Goal: Information Seeking & Learning: Learn about a topic

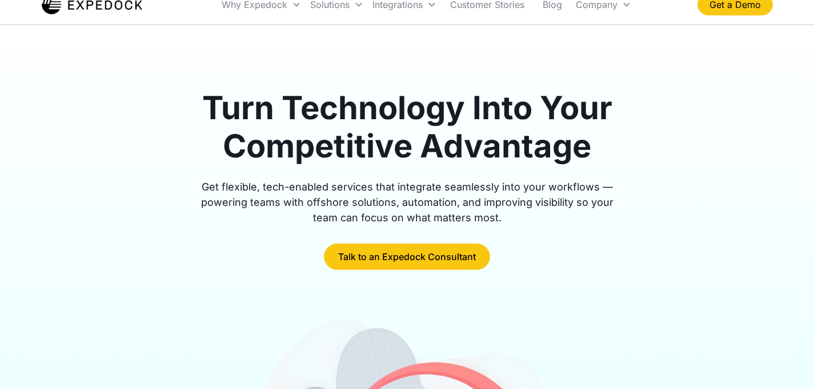
click at [235, 124] on h1 "Turn Technology Into Your Competitive Advantage" at bounding box center [407, 127] width 439 height 77
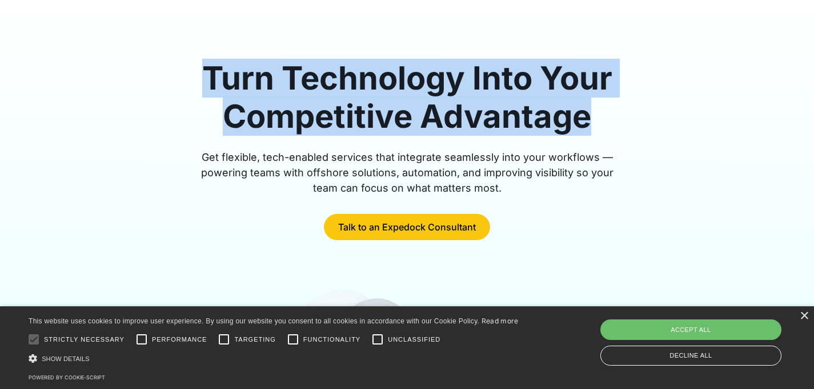
scroll to position [46, 0]
click at [235, 124] on h1 "Turn Technology Into Your Competitive Advantage" at bounding box center [407, 97] width 439 height 77
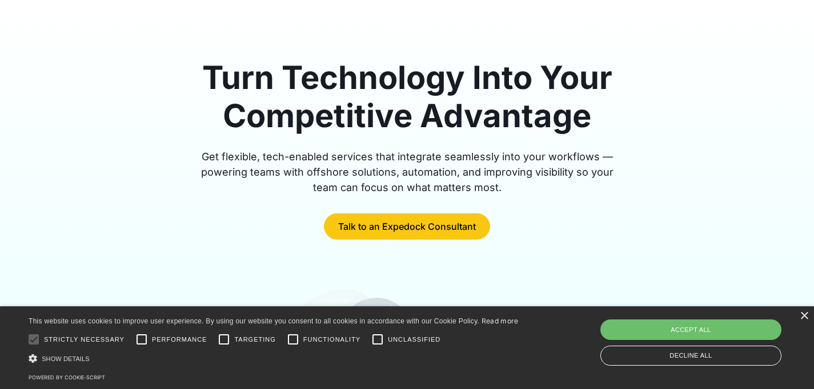
click at [235, 124] on h1 "Turn Technology Into Your Competitive Advantage" at bounding box center [407, 97] width 439 height 77
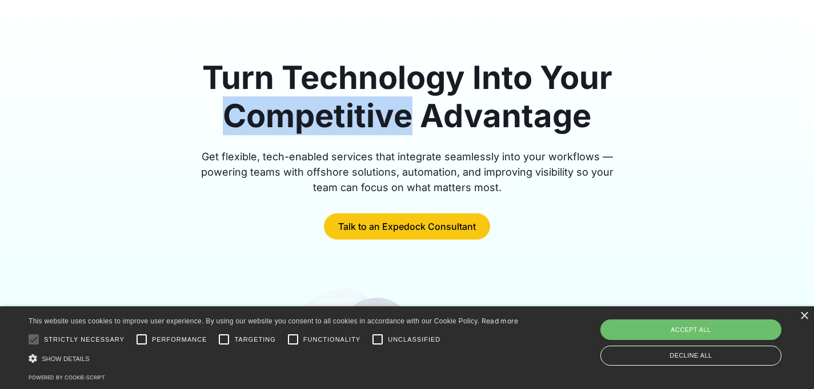
click at [235, 124] on h1 "Turn Technology Into Your Competitive Advantage" at bounding box center [407, 97] width 439 height 77
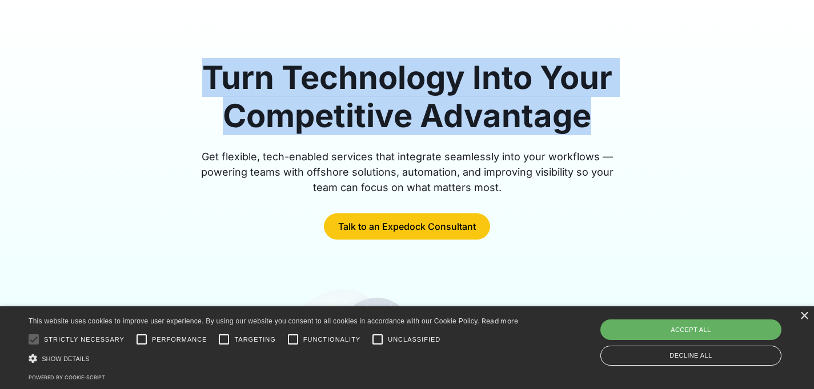
click at [642, 331] on div "Accept all" at bounding box center [690, 330] width 181 height 21
checkbox input "true"
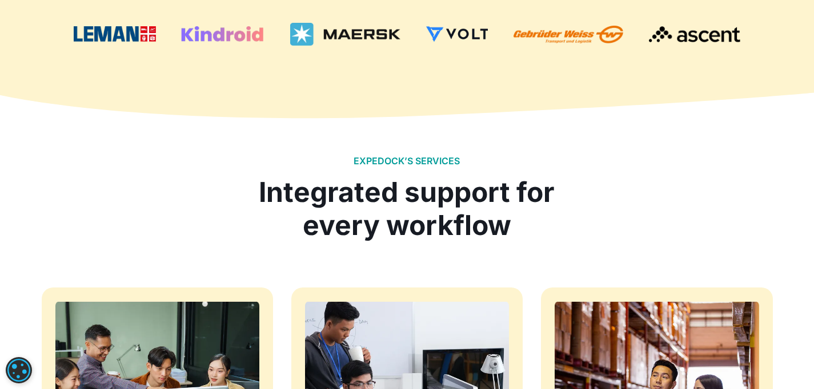
scroll to position [884, 0]
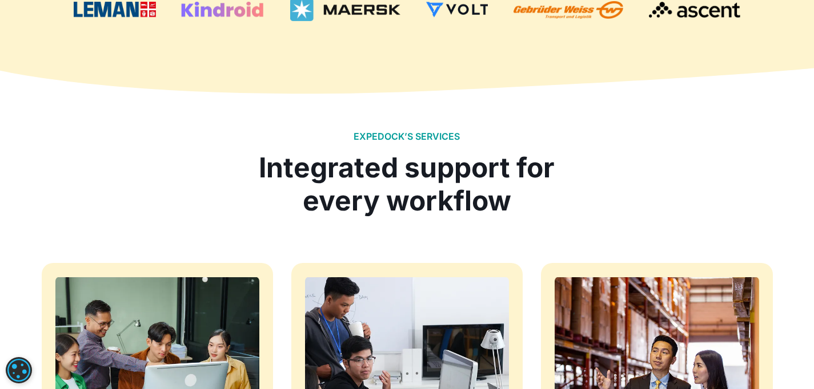
click at [512, 163] on div "Integrated support for every workflow" at bounding box center [407, 184] width 314 height 66
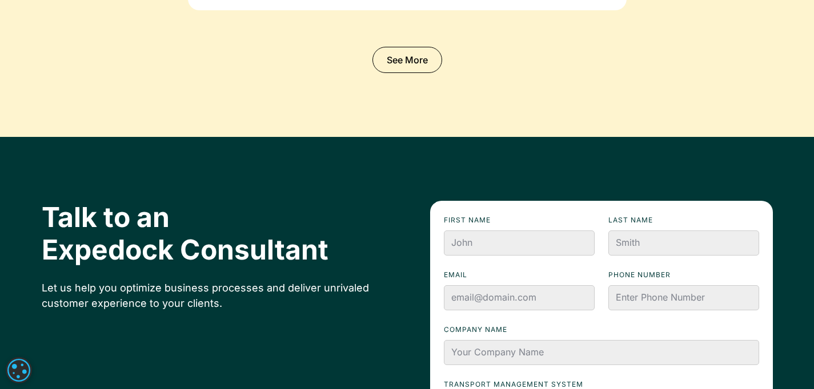
scroll to position [4164, 0]
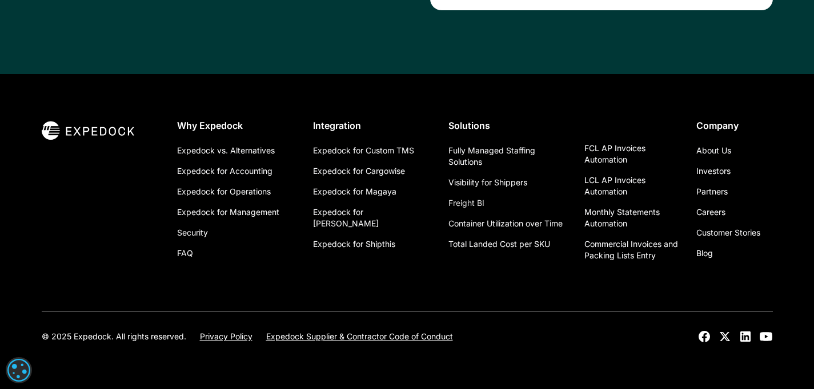
click at [467, 202] on link "Freight BI" at bounding box center [466, 203] width 36 height 21
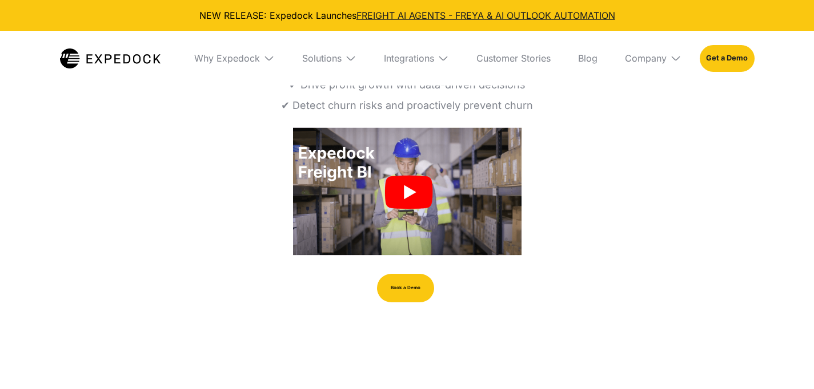
select select
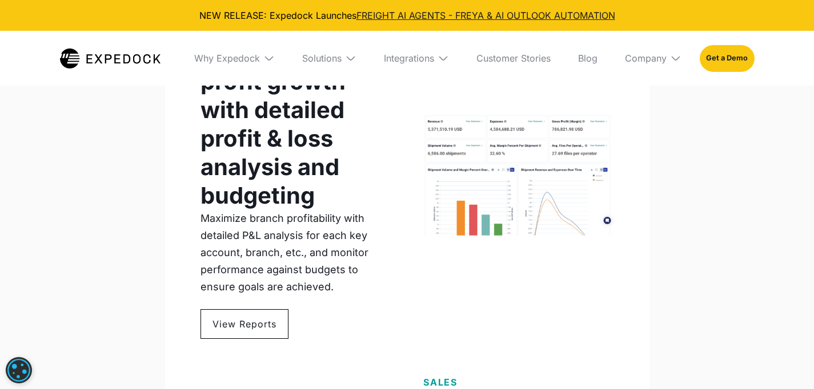
scroll to position [923, 0]
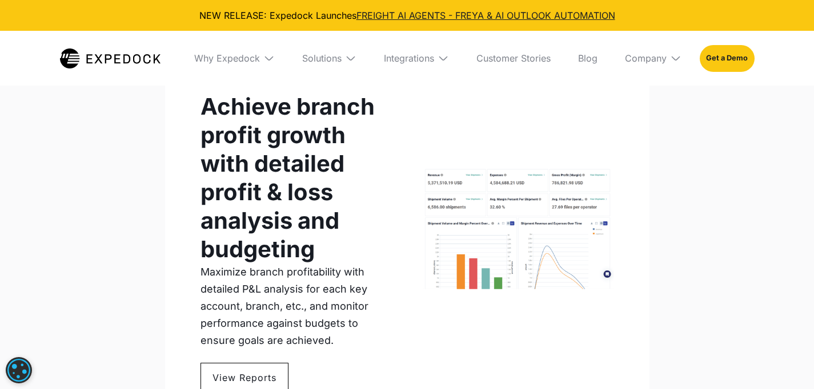
click at [289, 194] on h1 "Achieve branch profit growth with detailed profit & loss analysis and budgeting" at bounding box center [295, 178] width 190 height 171
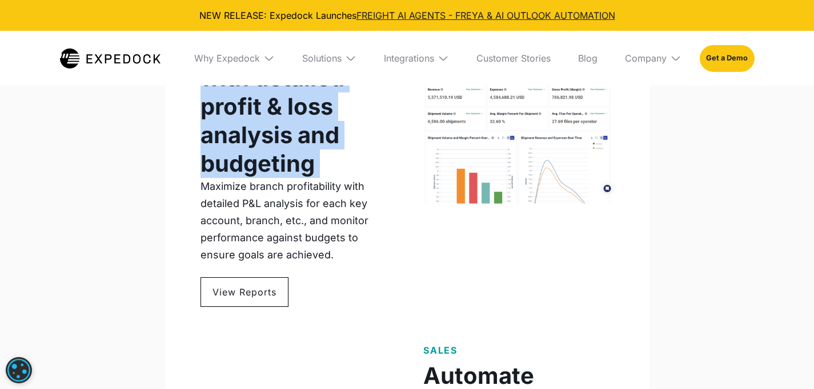
scroll to position [1185, 0]
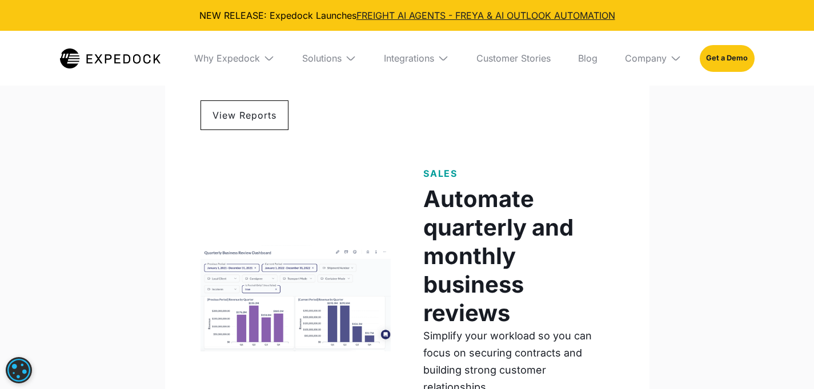
click at [289, 194] on div "SALES Automate quarterly and monthly business reviews Simplify your workload so…" at bounding box center [406, 303] width 413 height 273
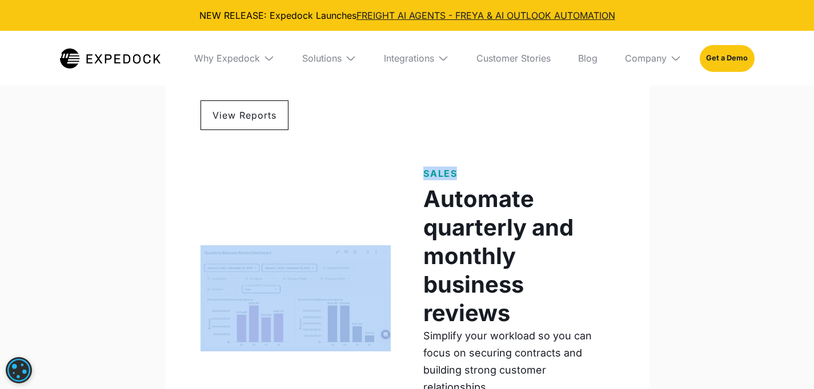
click at [289, 194] on div "SALES Automate quarterly and monthly business reviews Simplify your workload so…" at bounding box center [406, 303] width 413 height 273
click at [267, 213] on div "SALES Automate quarterly and monthly business reviews Simplify your workload so…" at bounding box center [406, 303] width 413 height 273
click at [288, 192] on div "SALES Automate quarterly and monthly business reviews Simplify your workload so…" at bounding box center [406, 303] width 413 height 273
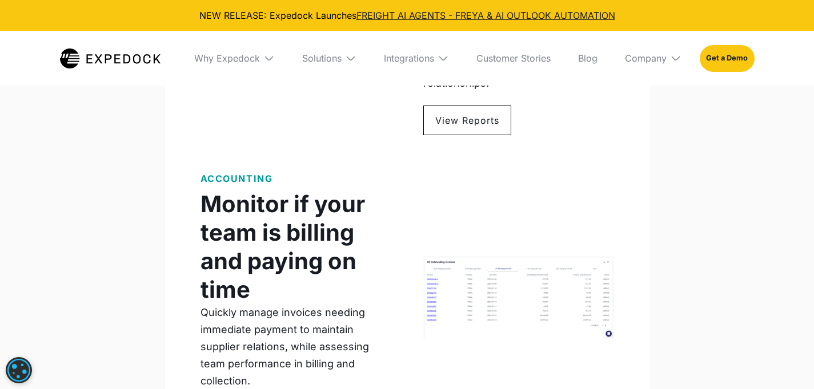
scroll to position [1578, 0]
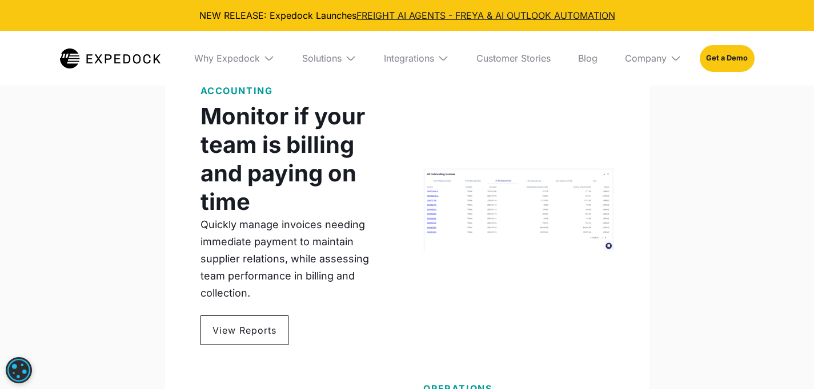
click at [288, 192] on h1 "Monitor if your team is billing and paying on time" at bounding box center [295, 159] width 190 height 114
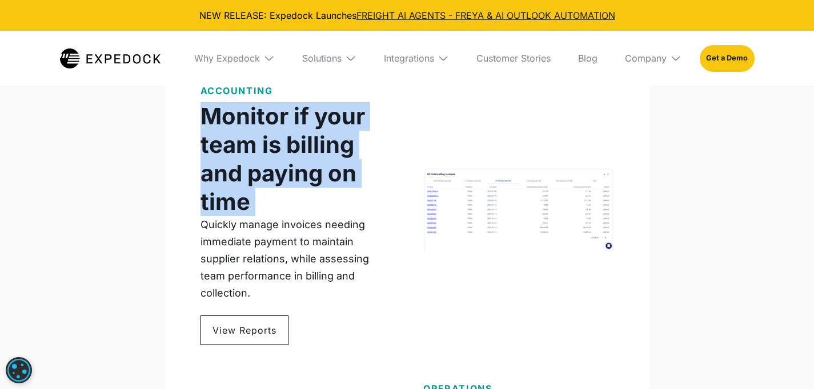
click at [291, 172] on h1 "Monitor if your team is billing and paying on time" at bounding box center [295, 159] width 190 height 114
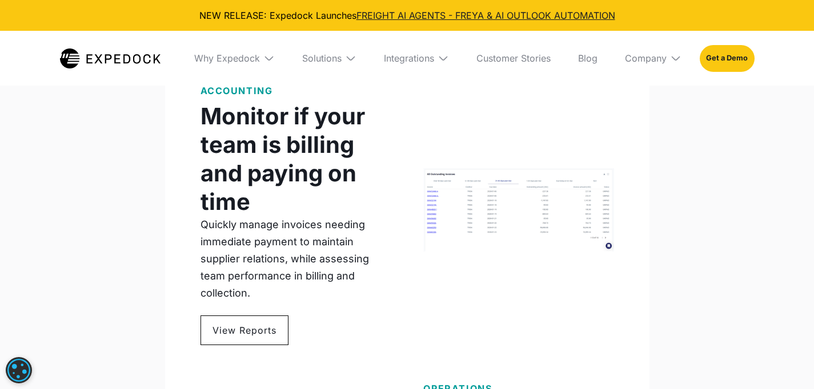
click at [291, 172] on h1 "Monitor if your team is billing and paying on time" at bounding box center [295, 159] width 190 height 114
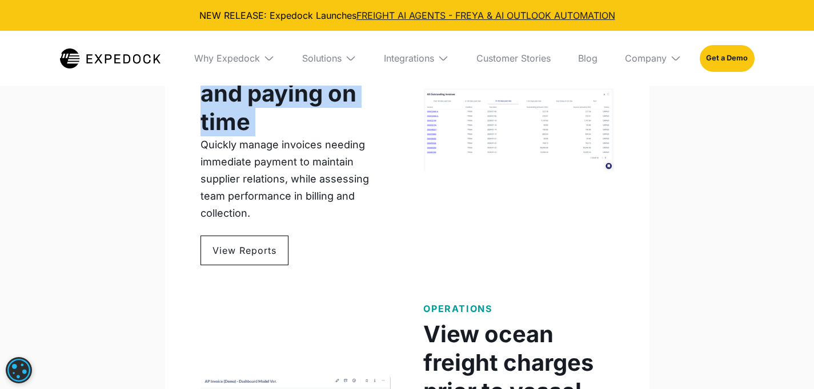
scroll to position [1817, 0]
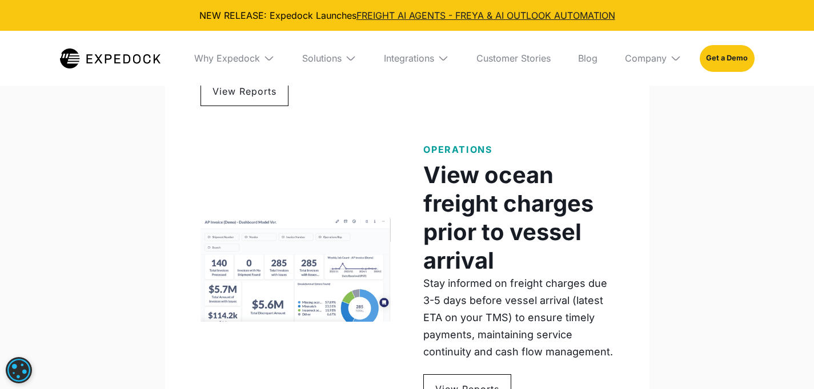
click at [291, 172] on div "OPERATIONS View ocean freight charges prior to vessel arrival Stay informed on …" at bounding box center [406, 274] width 413 height 262
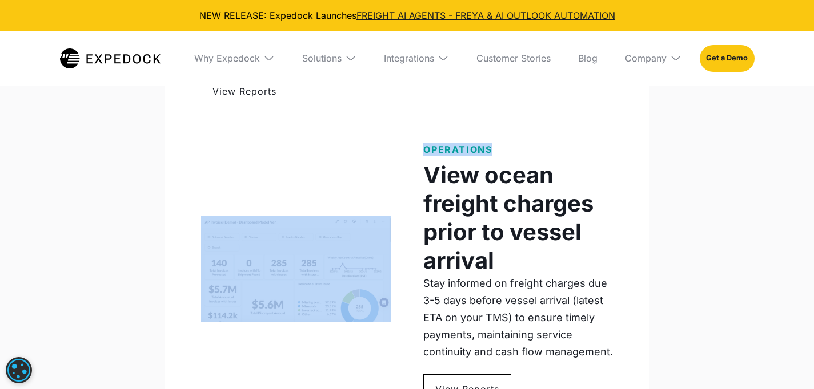
click at [291, 172] on div "OPERATIONS View ocean freight charges prior to vessel arrival Stay informed on …" at bounding box center [406, 274] width 413 height 262
click at [359, 196] on div "OPERATIONS View ocean freight charges prior to vessel arrival Stay informed on …" at bounding box center [406, 274] width 413 height 262
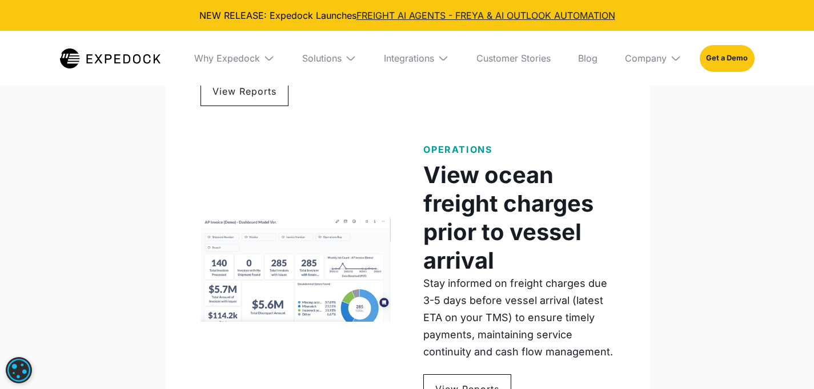
click at [476, 215] on h1 "View ocean freight charges prior to vessel arrival" at bounding box center [518, 218] width 190 height 114
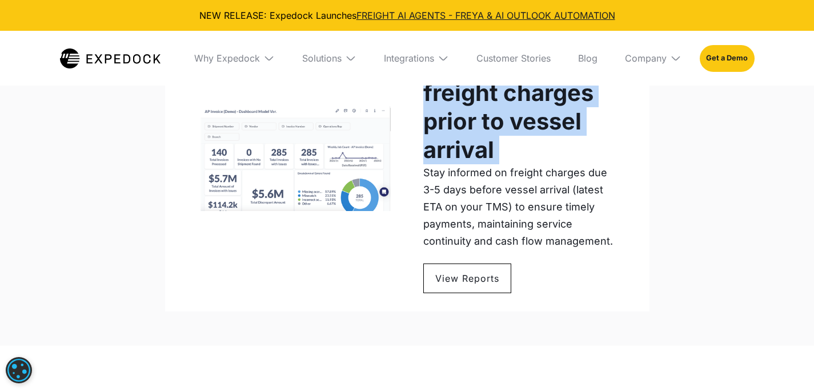
scroll to position [1952, 0]
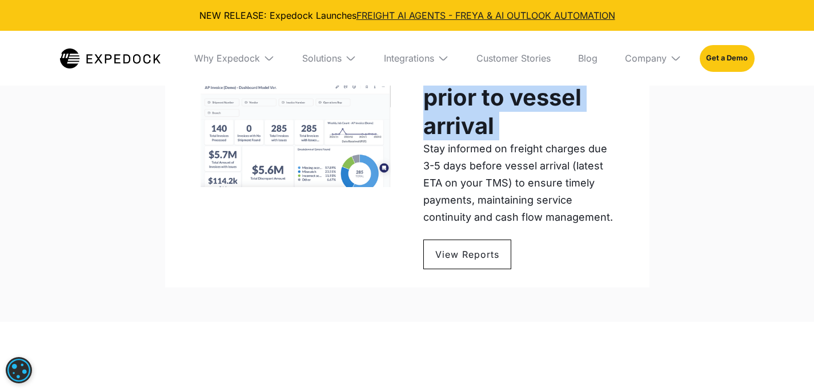
click at [476, 215] on div "OPERATIONS View ocean freight charges prior to vessel arrival Stay informed on …" at bounding box center [518, 139] width 190 height 262
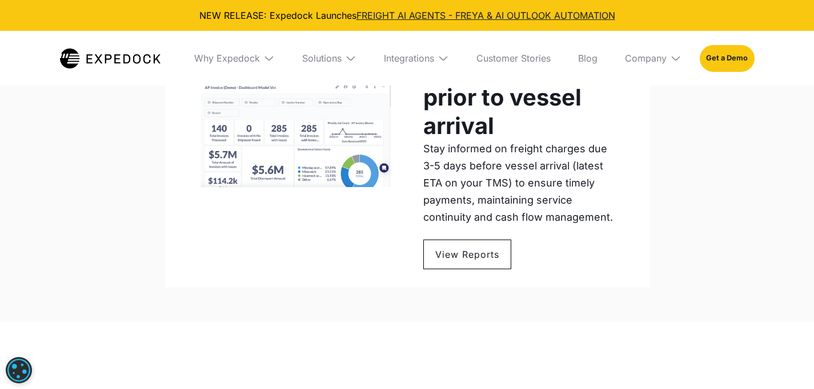
click at [476, 215] on div "OPERATIONS View ocean freight charges prior to vessel arrival Stay informed on …" at bounding box center [518, 139] width 190 height 262
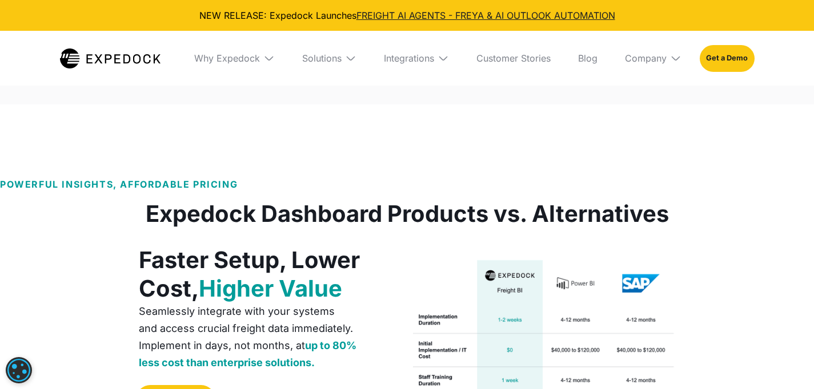
scroll to position [2237, 0]
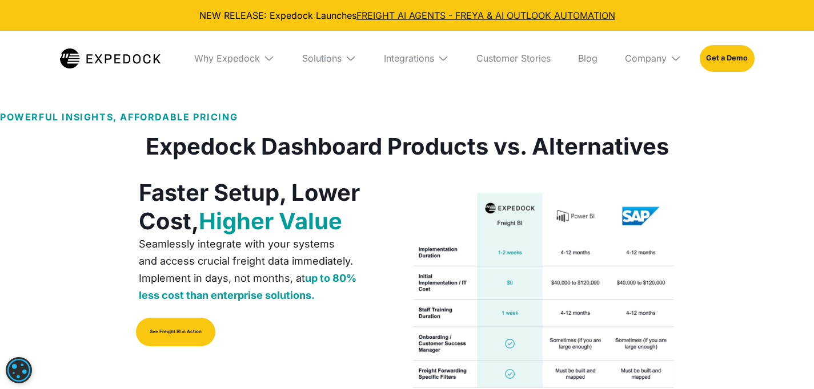
click at [489, 133] on h1 "Expedock Dashboard Products vs. Alternatives" at bounding box center [407, 146] width 523 height 27
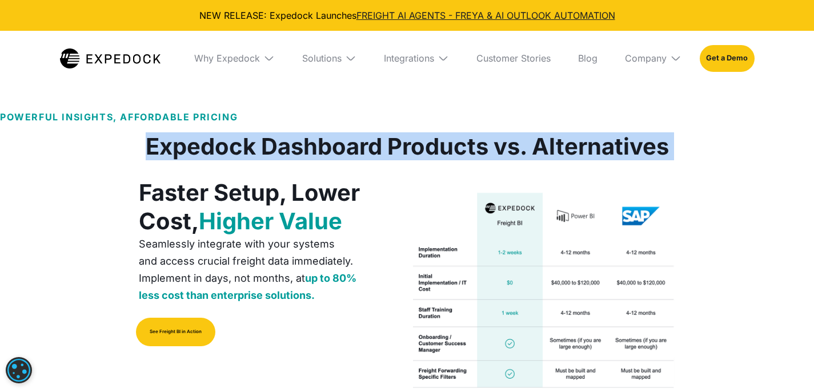
click at [463, 133] on h1 "Expedock Dashboard Products vs. Alternatives" at bounding box center [407, 146] width 523 height 27
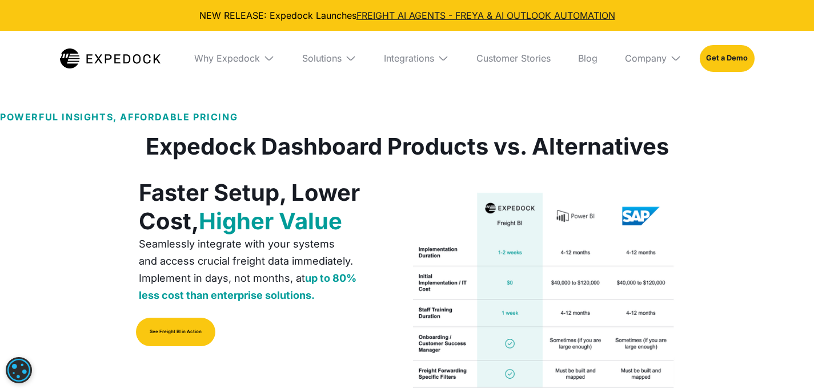
click at [463, 133] on h1 "Expedock Dashboard Products vs. Alternatives" at bounding box center [407, 146] width 523 height 27
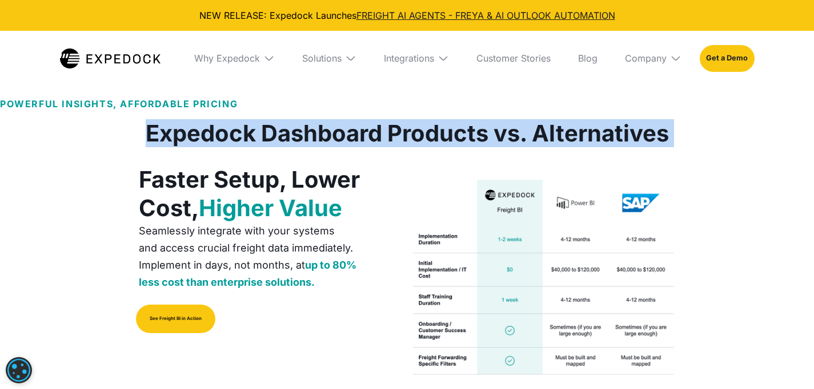
click at [463, 128] on h1 "Expedock Dashboard Products vs. Alternatives" at bounding box center [407, 133] width 523 height 27
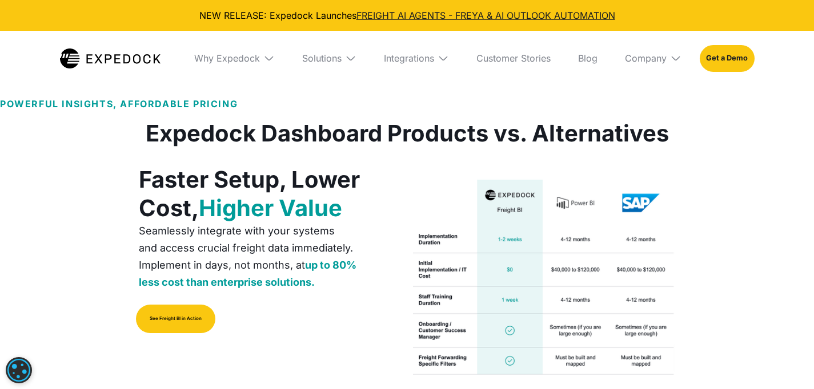
click at [463, 128] on h1 "Expedock Dashboard Products vs. Alternatives" at bounding box center [407, 133] width 523 height 27
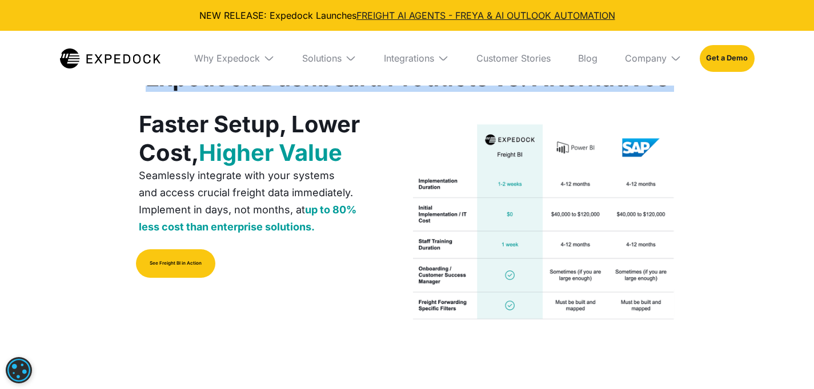
scroll to position [2273, 0]
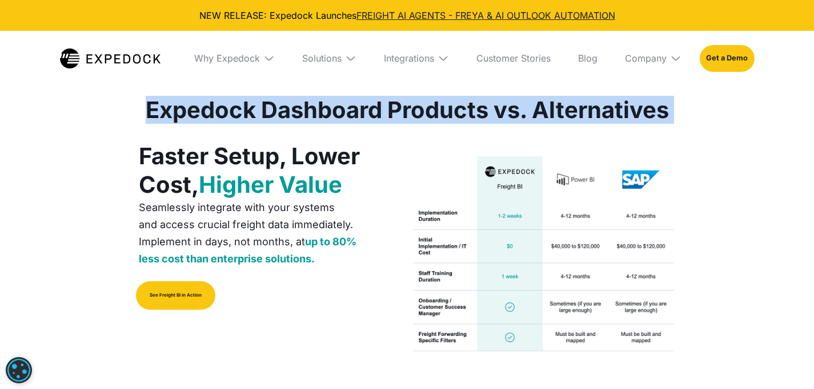
click at [465, 124] on section "Faster Setup, Lower Cost, Higher Value Seamlessly integrate with your systems a…" at bounding box center [407, 255] width 814 height 262
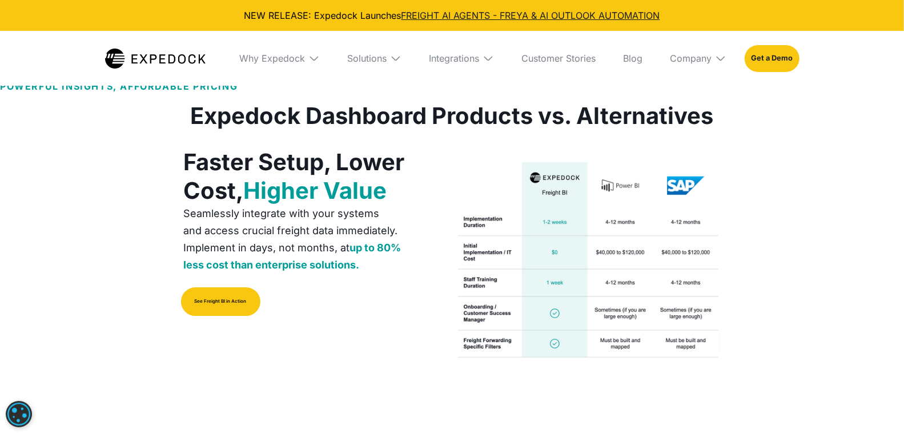
scroll to position [2309, 0]
